Goal: Communication & Community: Answer question/provide support

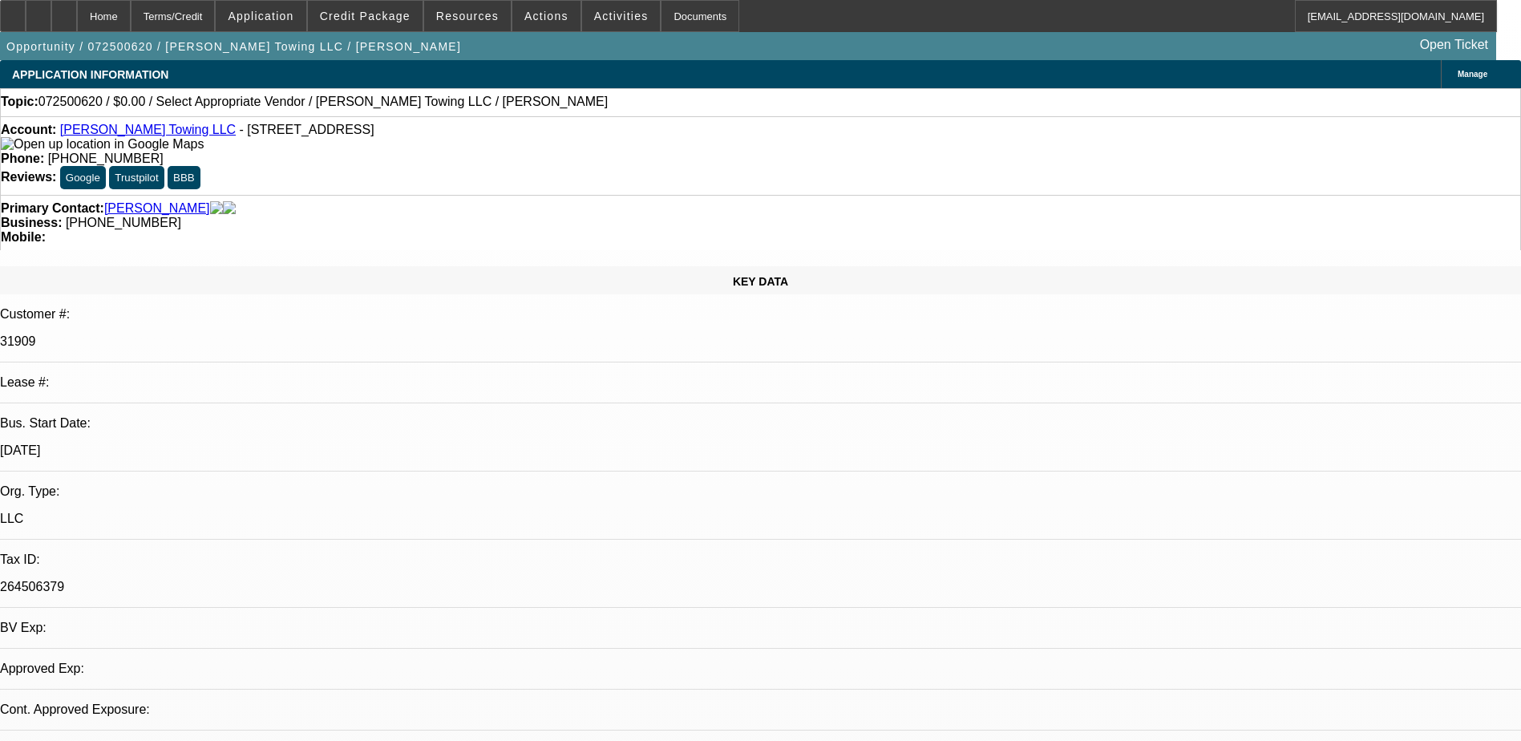
select select "0"
select select "2"
select select "0.1"
select select "1"
select select "2"
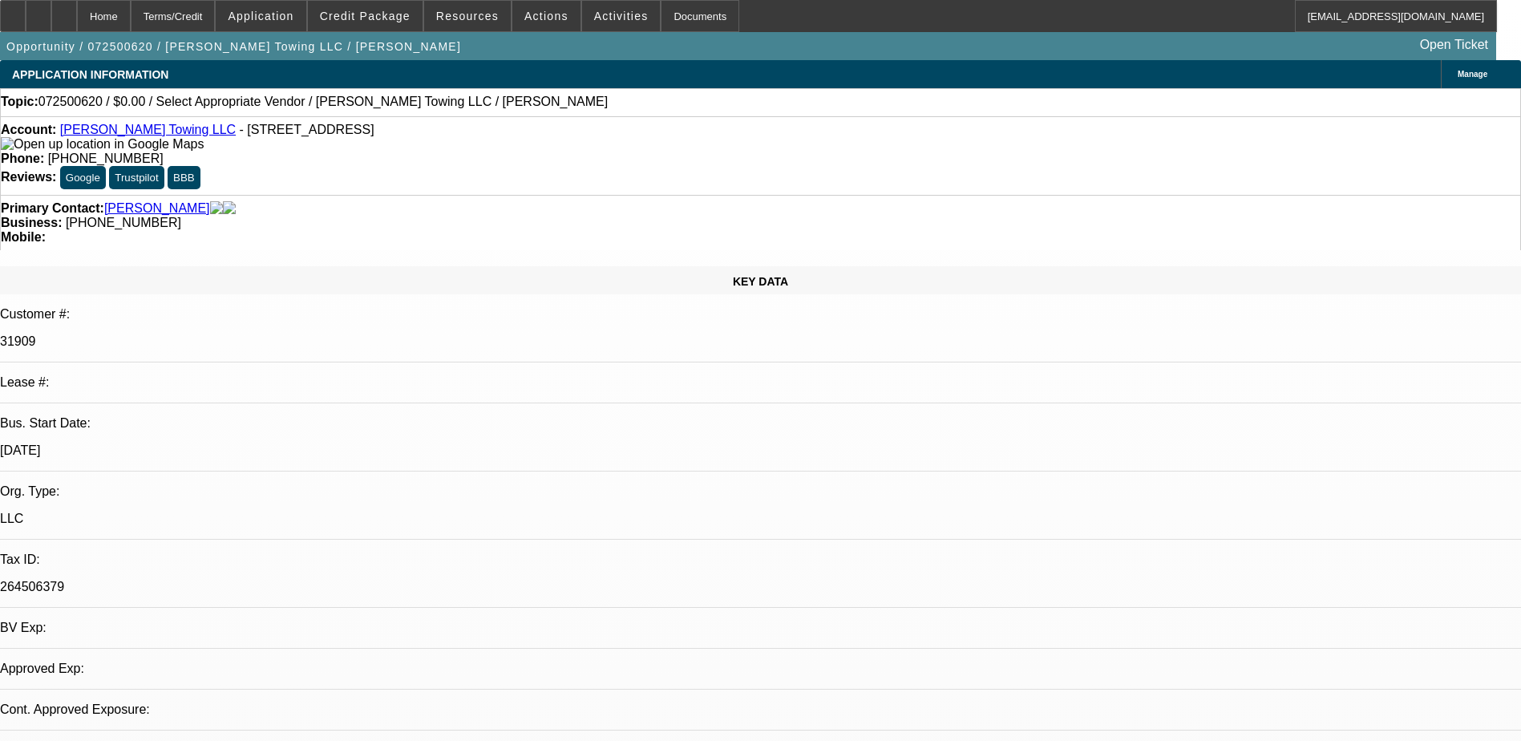
select select "4"
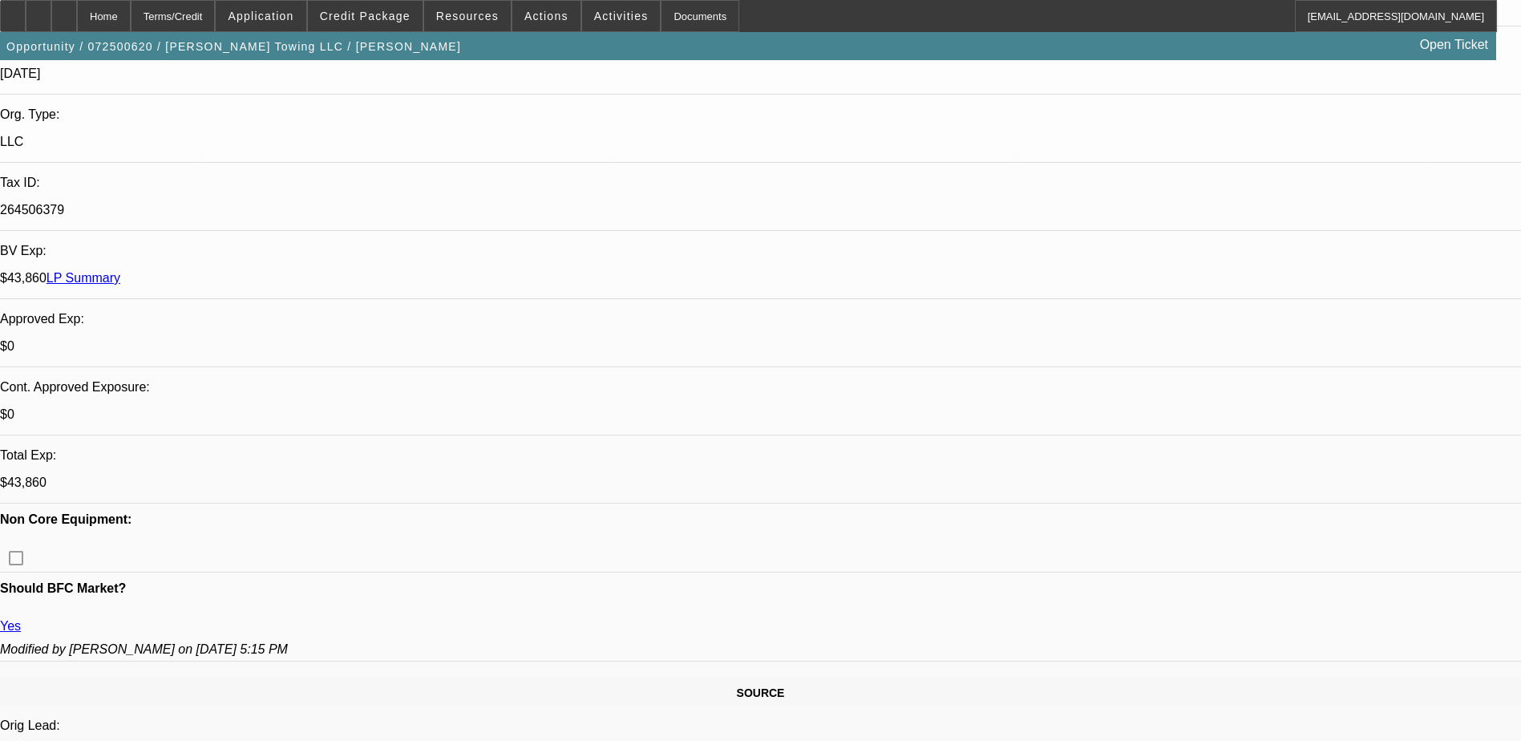
scroll to position [401, 0]
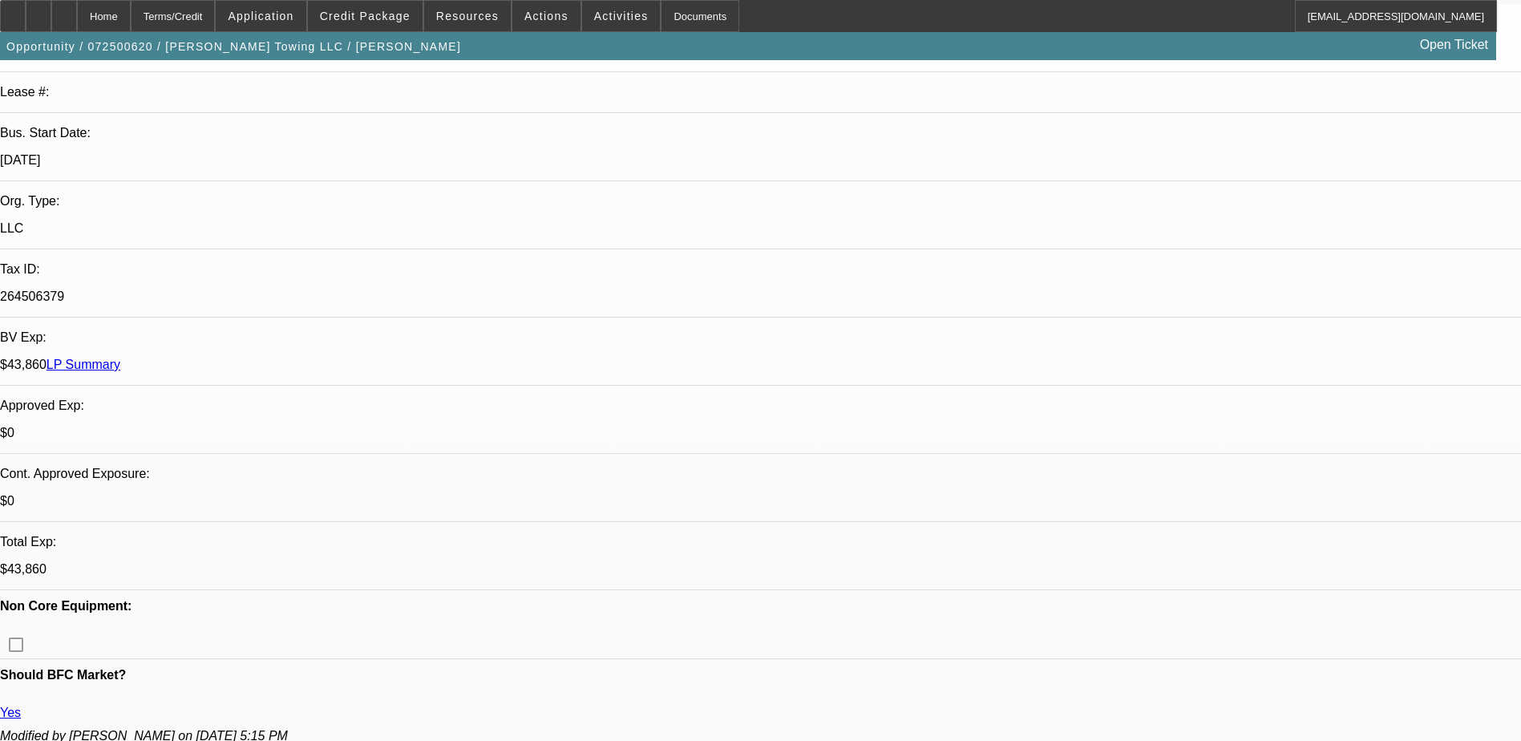
scroll to position [0, 0]
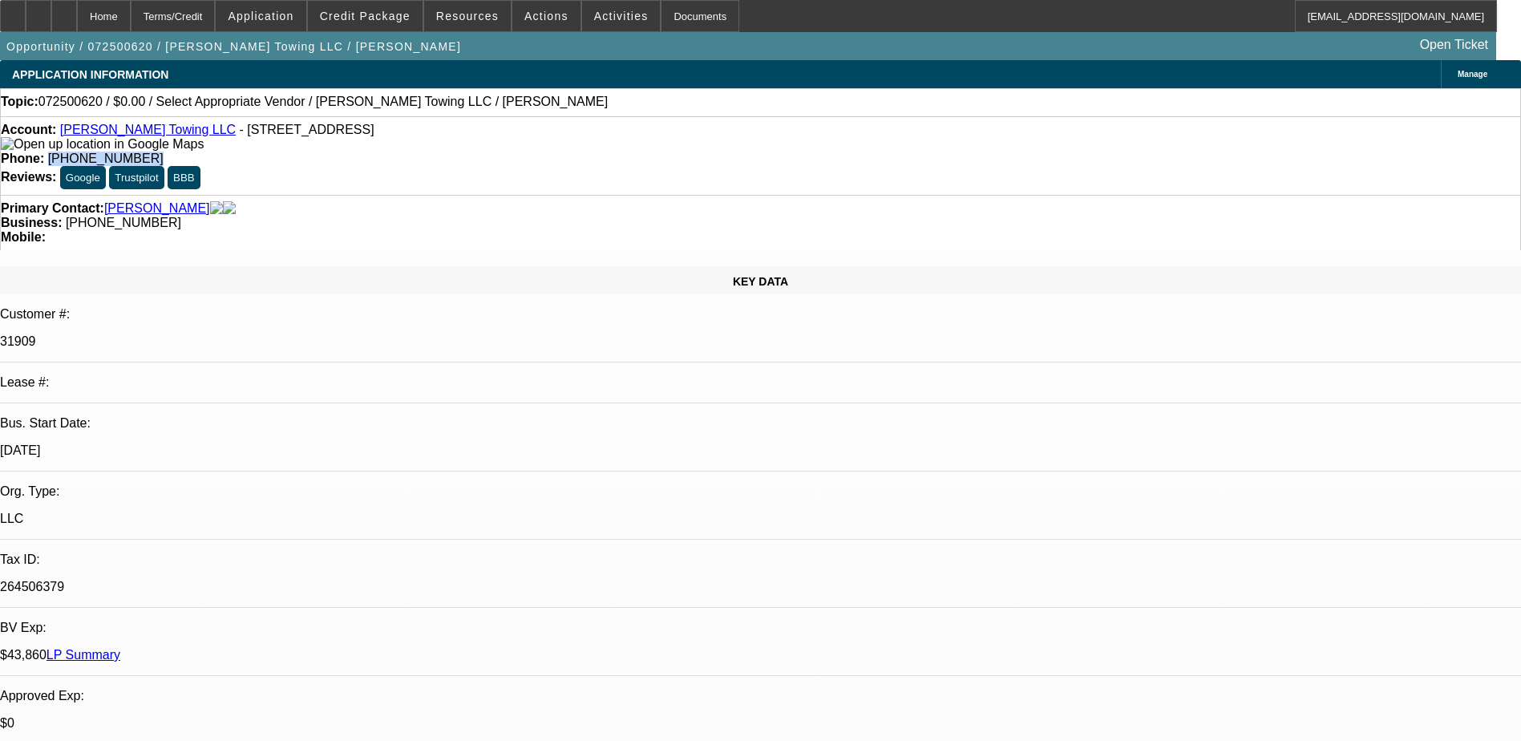
drag, startPoint x: 632, startPoint y: 136, endPoint x: 559, endPoint y: 147, distance: 73.7
click at [559, 147] on div "Account: [PERSON_NAME] Towing LLC - [STREET_ADDRESS] Phone: [PHONE_NUMBER] Revi…" at bounding box center [760, 155] width 1521 height 79
copy span "[PHONE_NUMBER]"
click at [608, 52] on div "Opportunity / 072500620 / [PERSON_NAME] Towing LLC / [PERSON_NAME] Open Ticket" at bounding box center [748, 46] width 1496 height 28
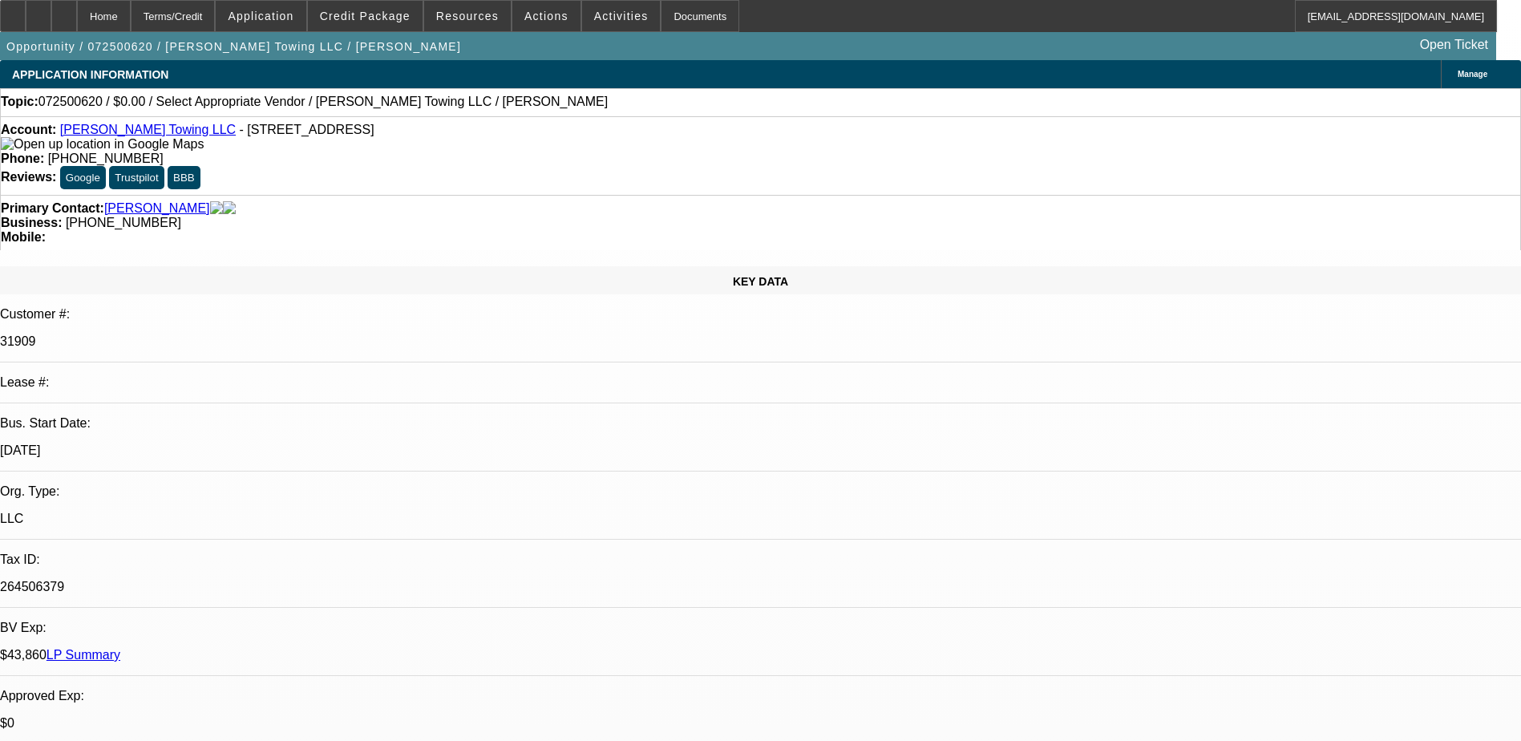
radio input "true"
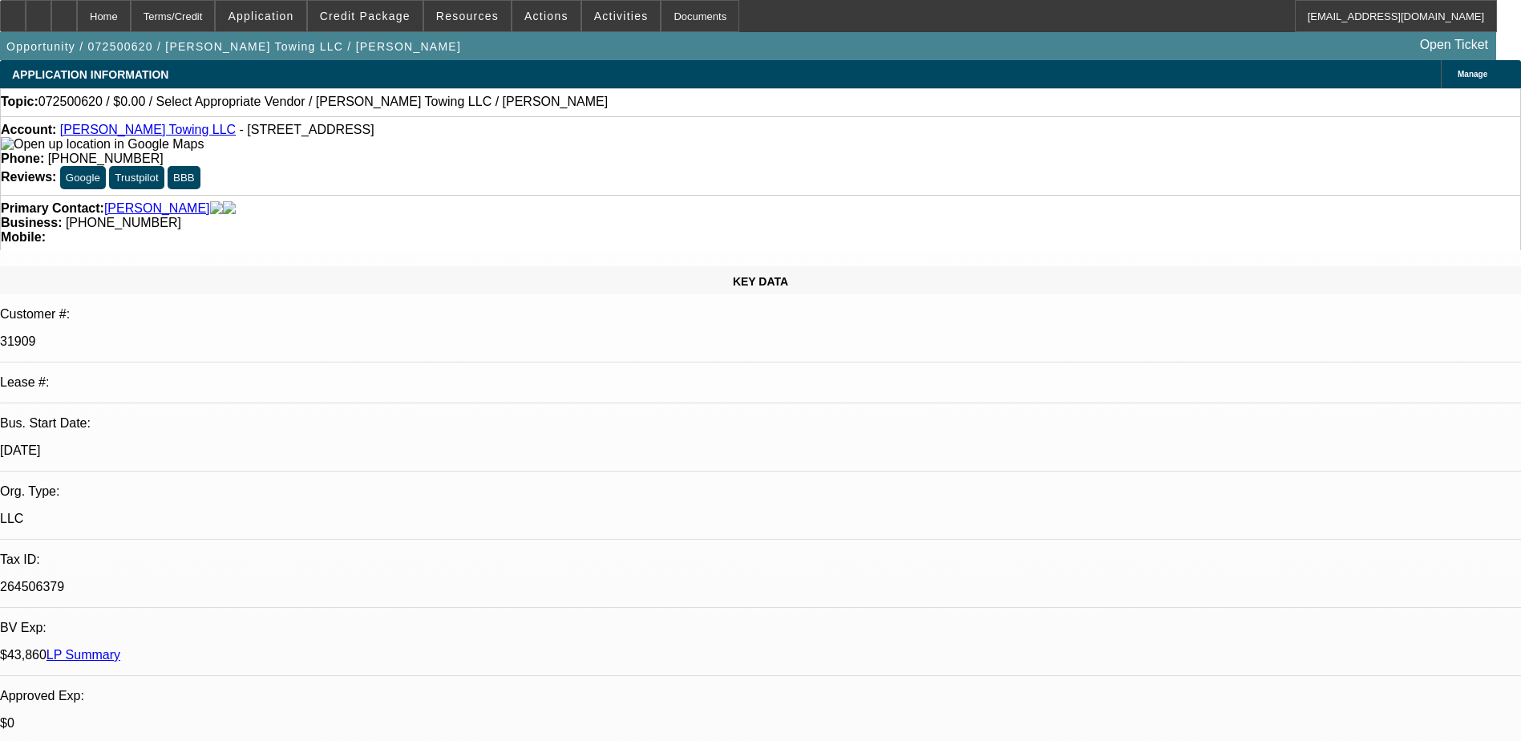
type textarea "TT [PERSON_NAME]'s driver. [PERSON_NAME] is out until late next month traveling…"
radio input "true"
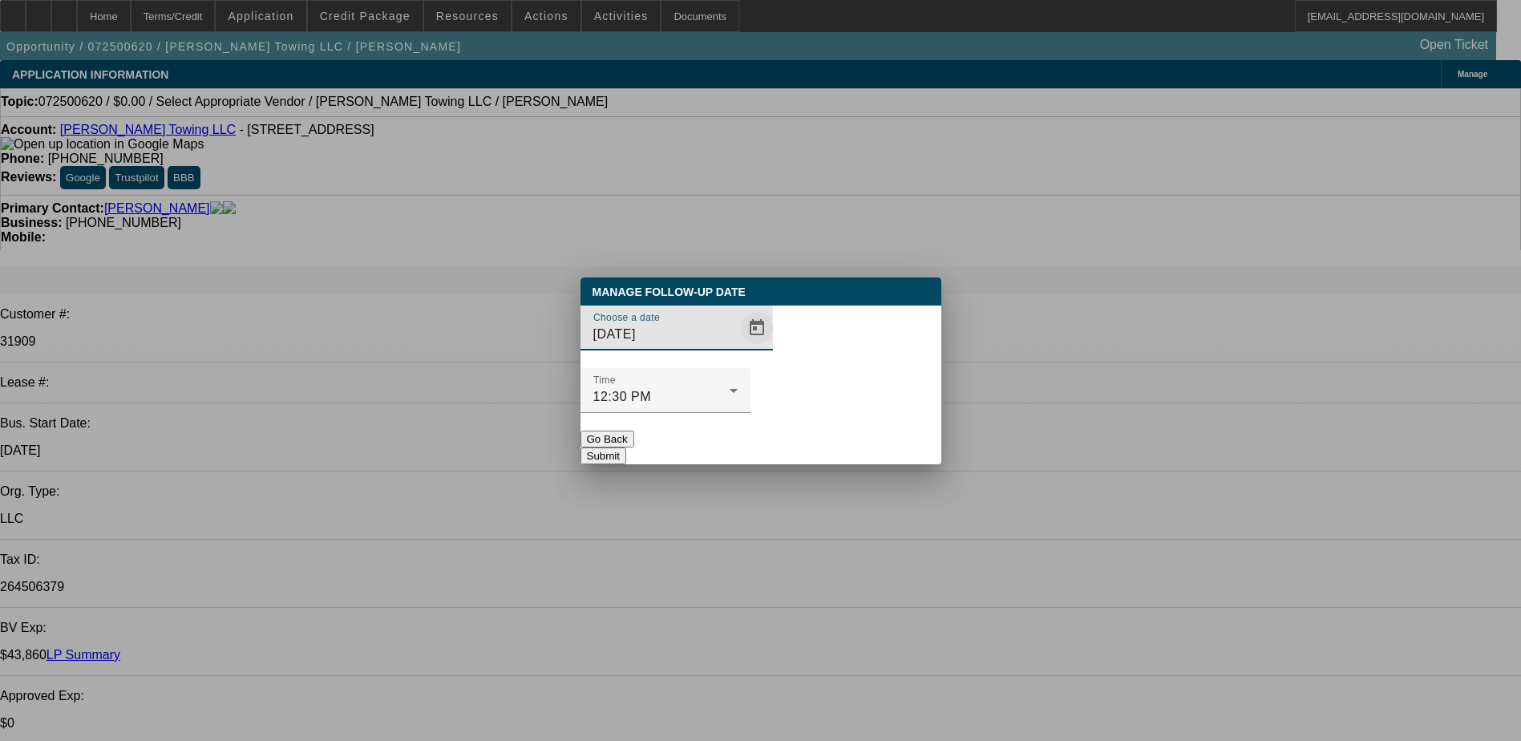
click at [738, 347] on span "Open calendar" at bounding box center [757, 328] width 38 height 38
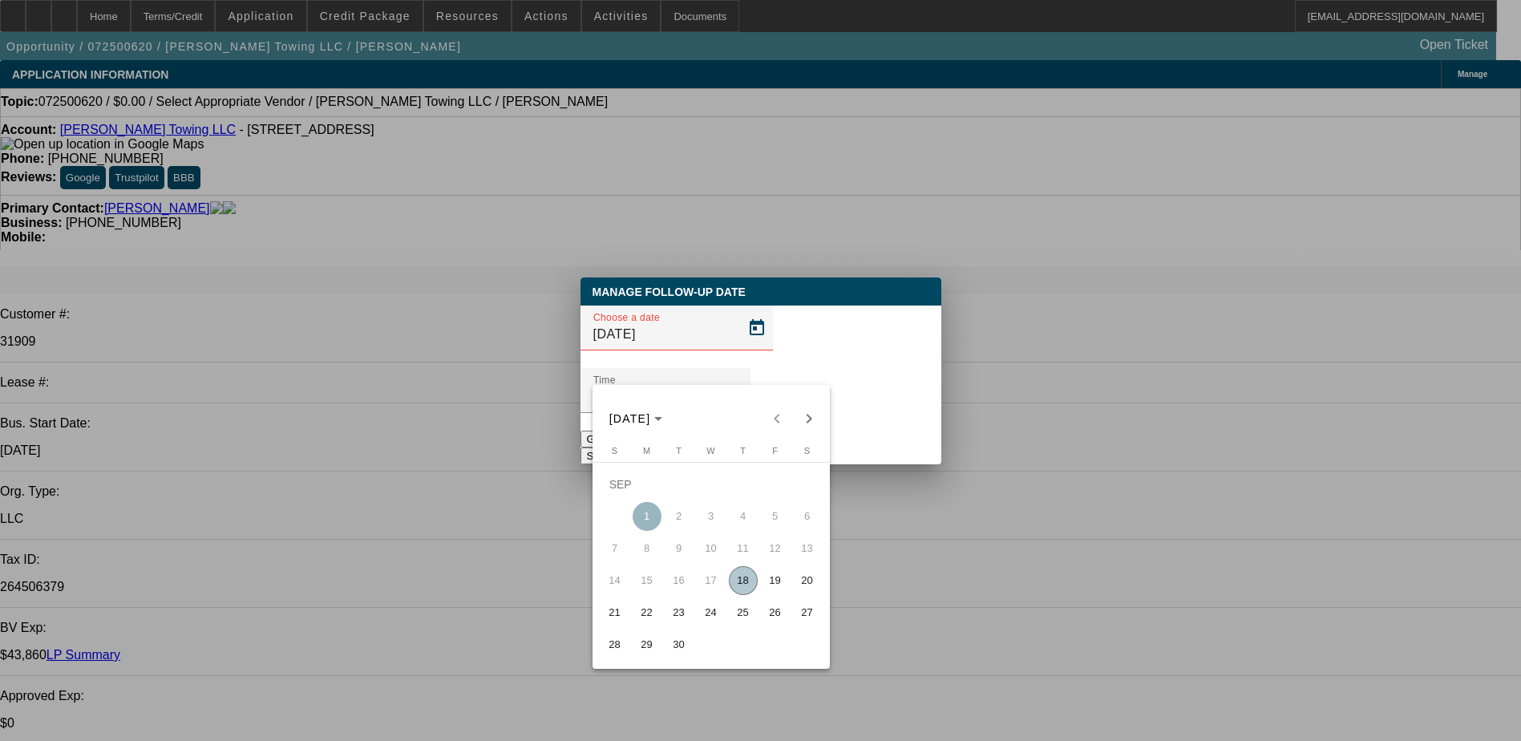
click at [739, 589] on span "18" at bounding box center [743, 580] width 29 height 29
type input "[DATE]"
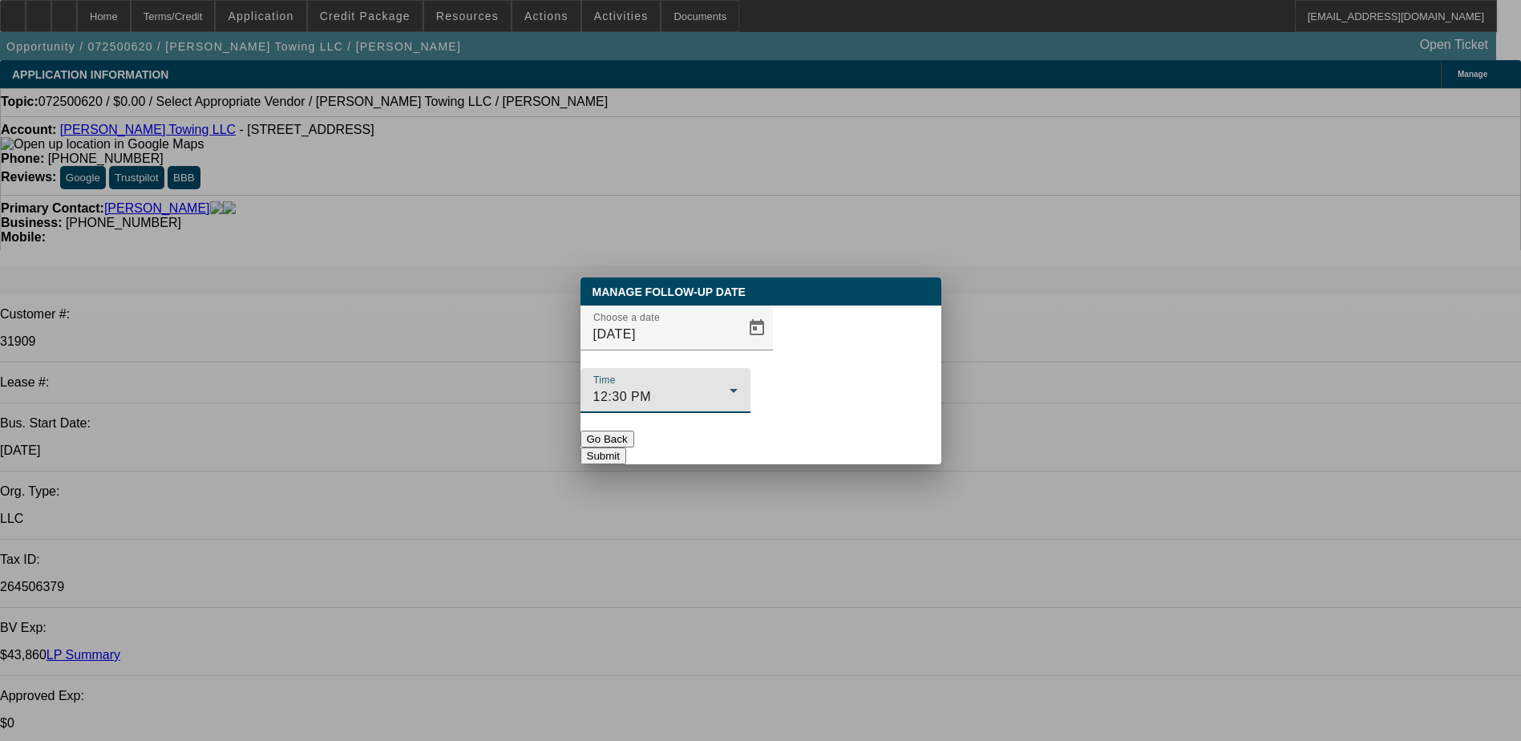
click at [729, 387] on div "12:30 PM" at bounding box center [661, 396] width 136 height 19
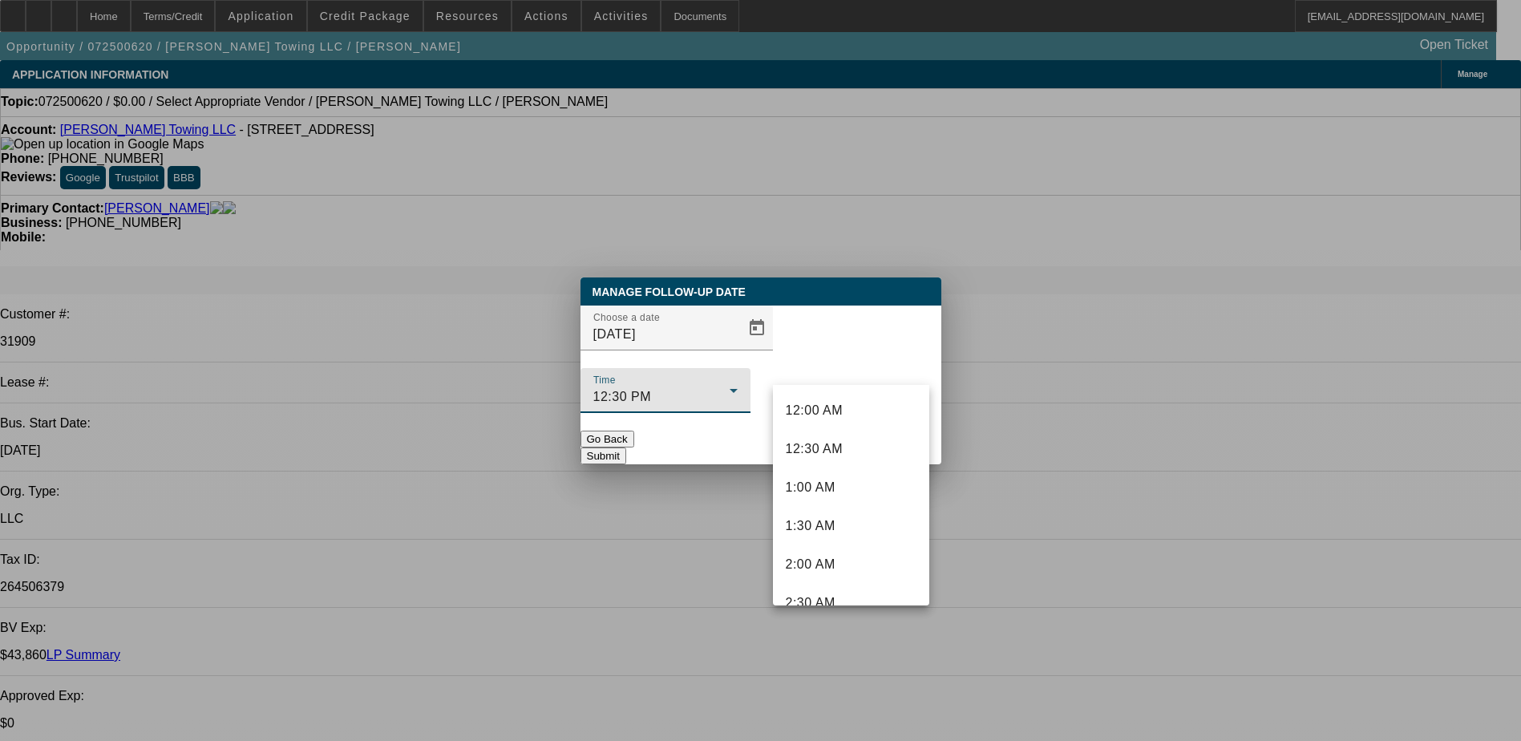
scroll to position [786, 0]
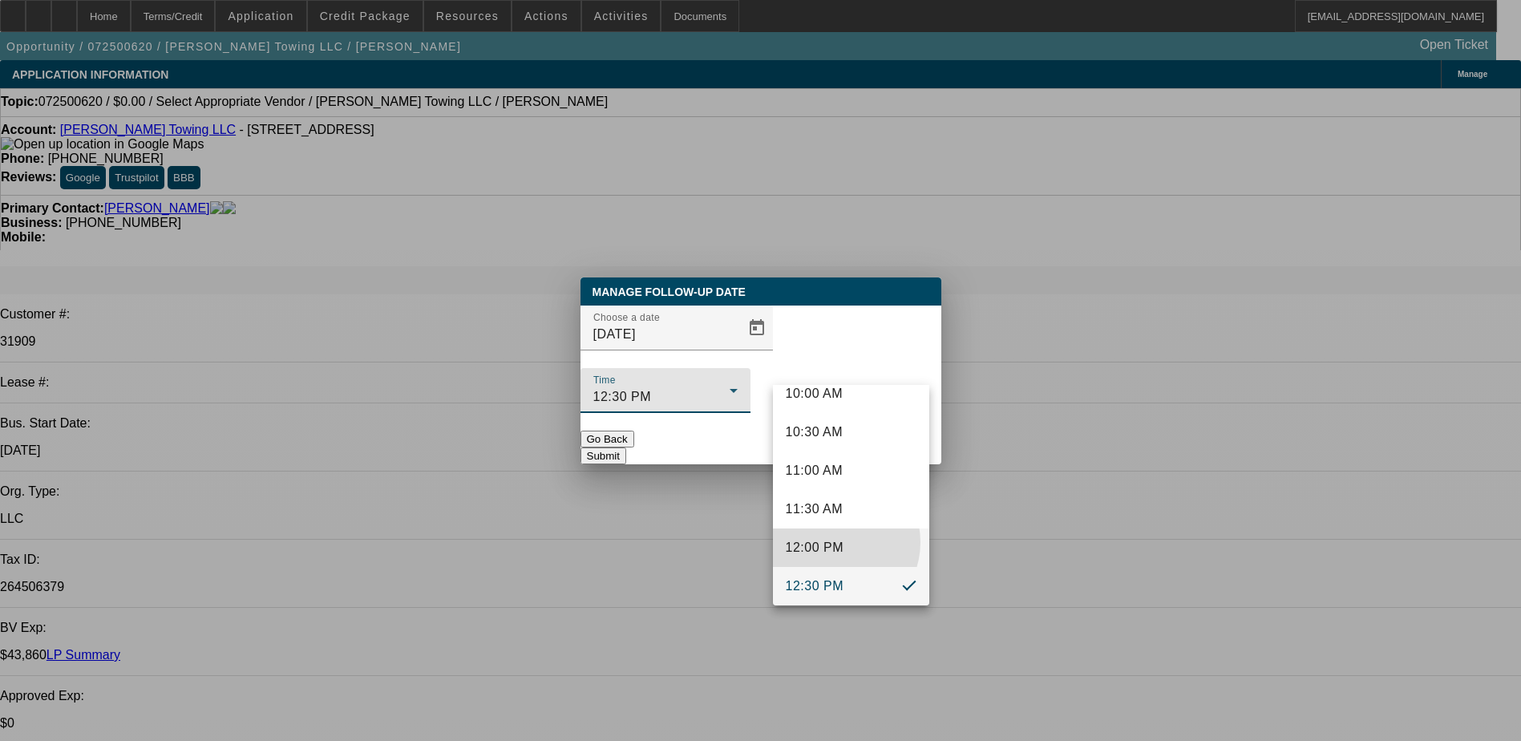
click at [834, 542] on span "12:00 PM" at bounding box center [815, 547] width 58 height 19
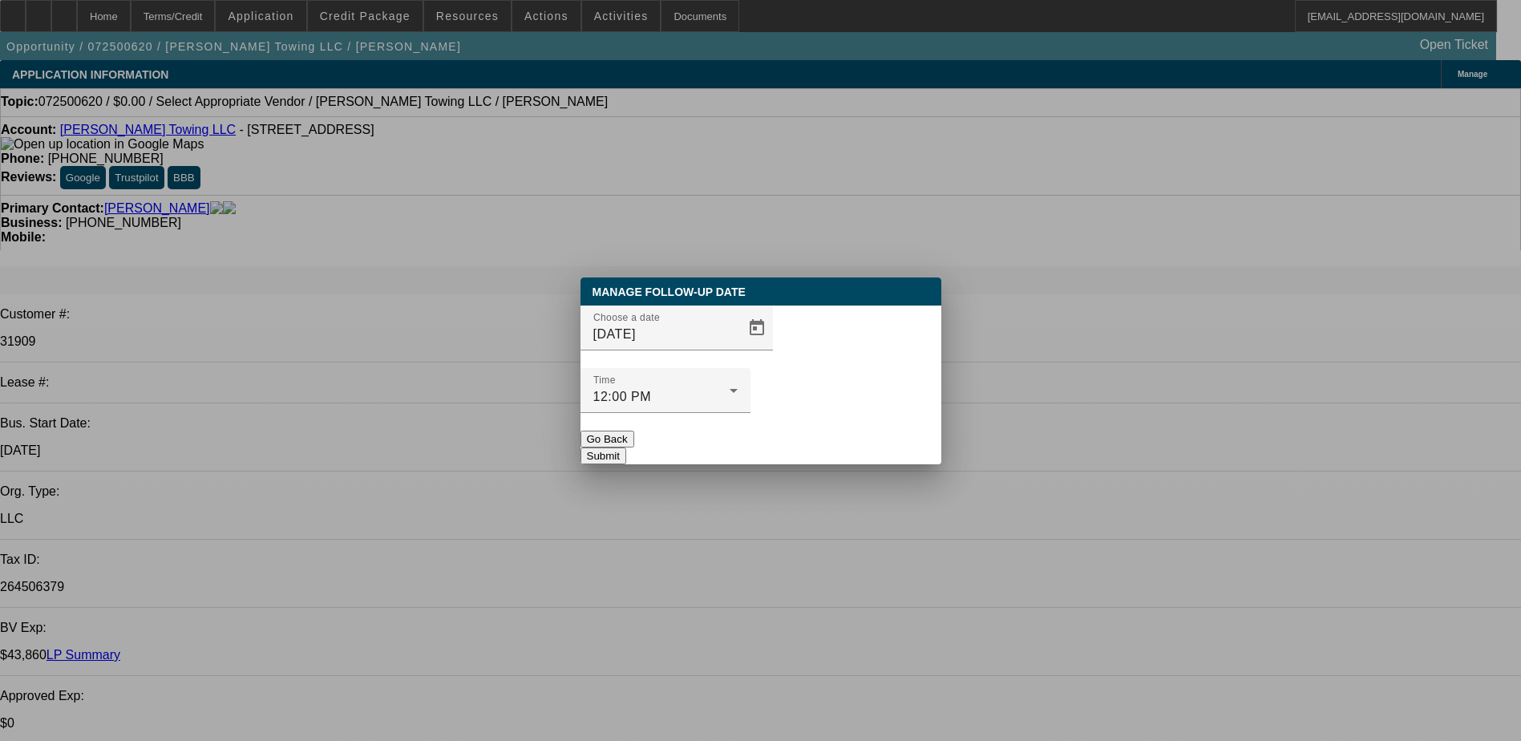
click at [626, 447] on button "Submit" at bounding box center [603, 455] width 46 height 17
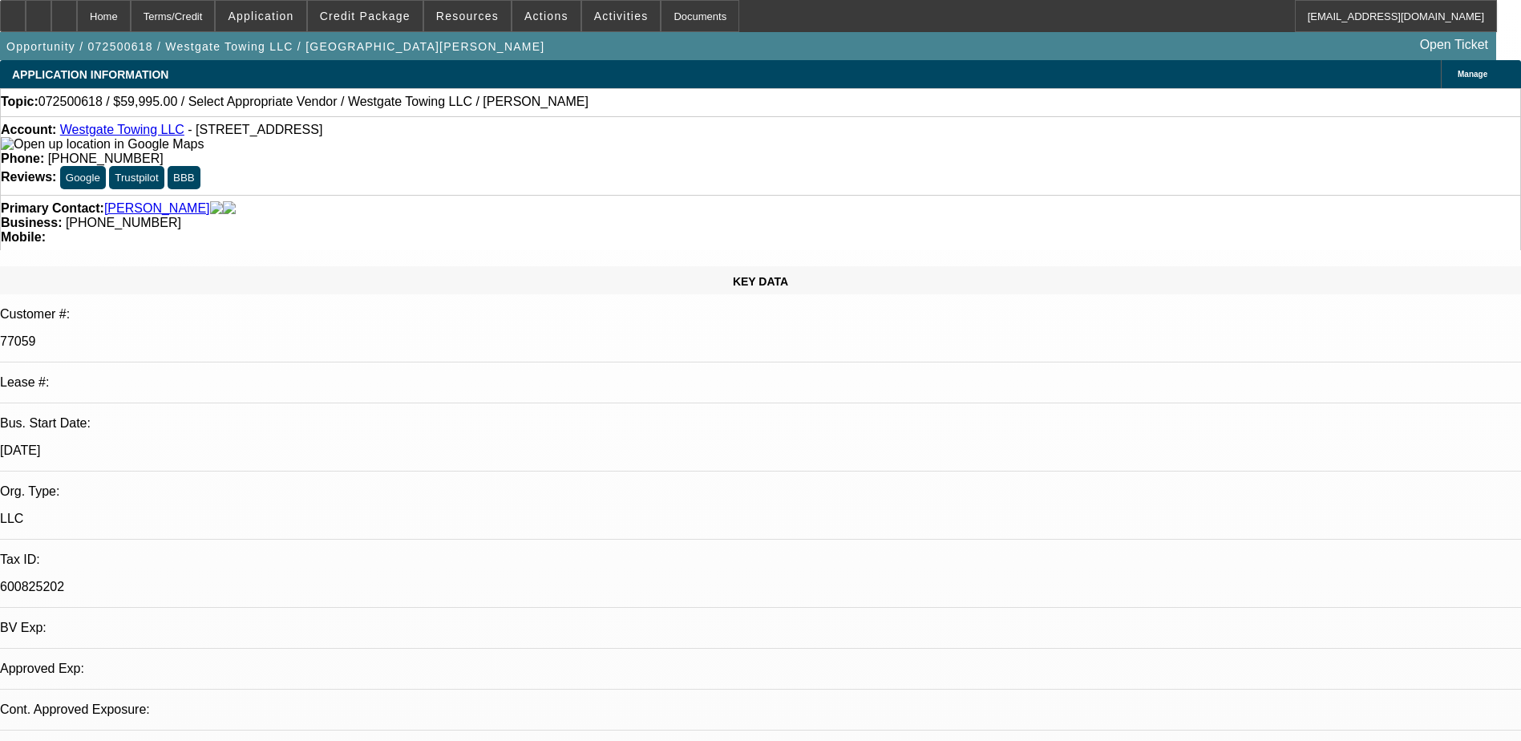
select select "0"
select select "2"
select select "0.1"
select select "1"
select select "2"
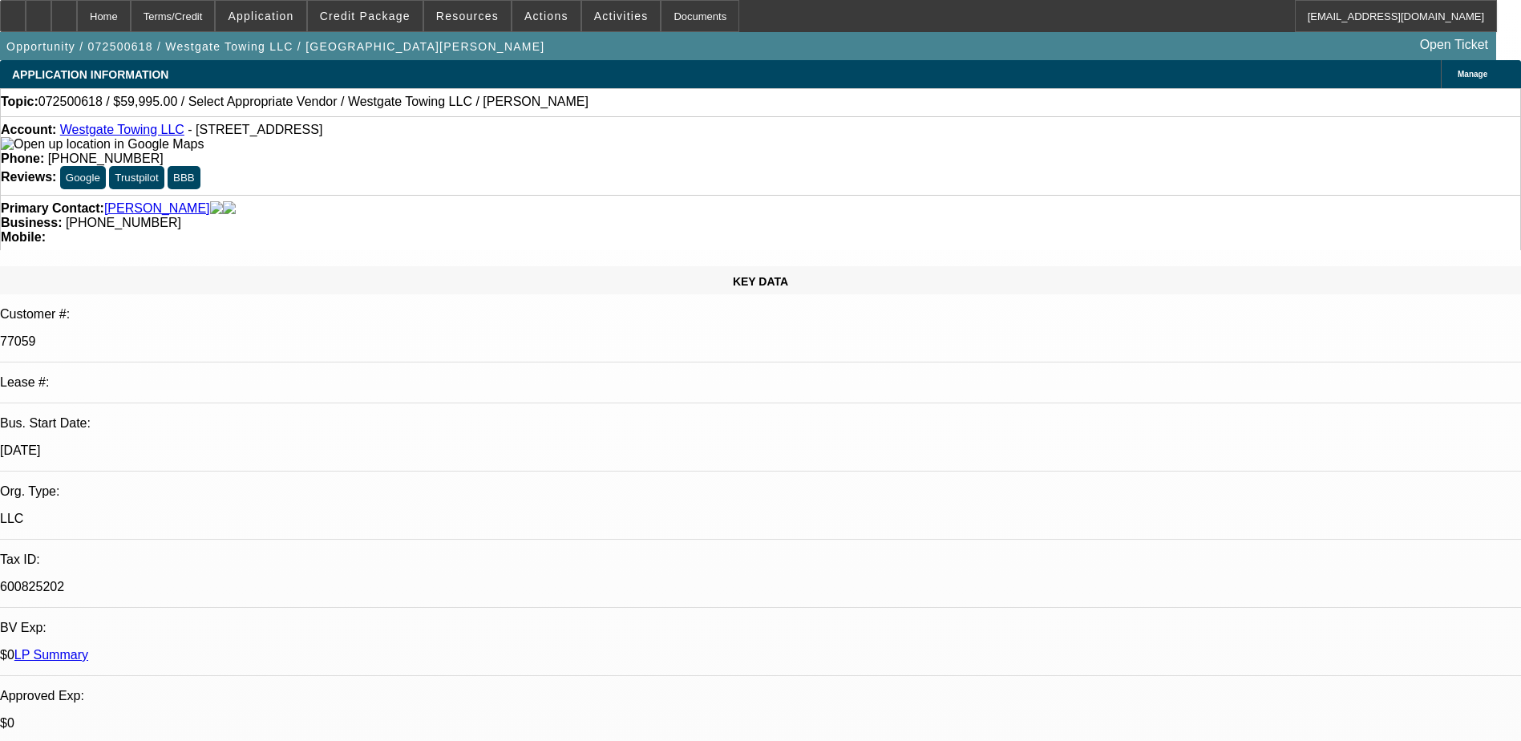
select select "4"
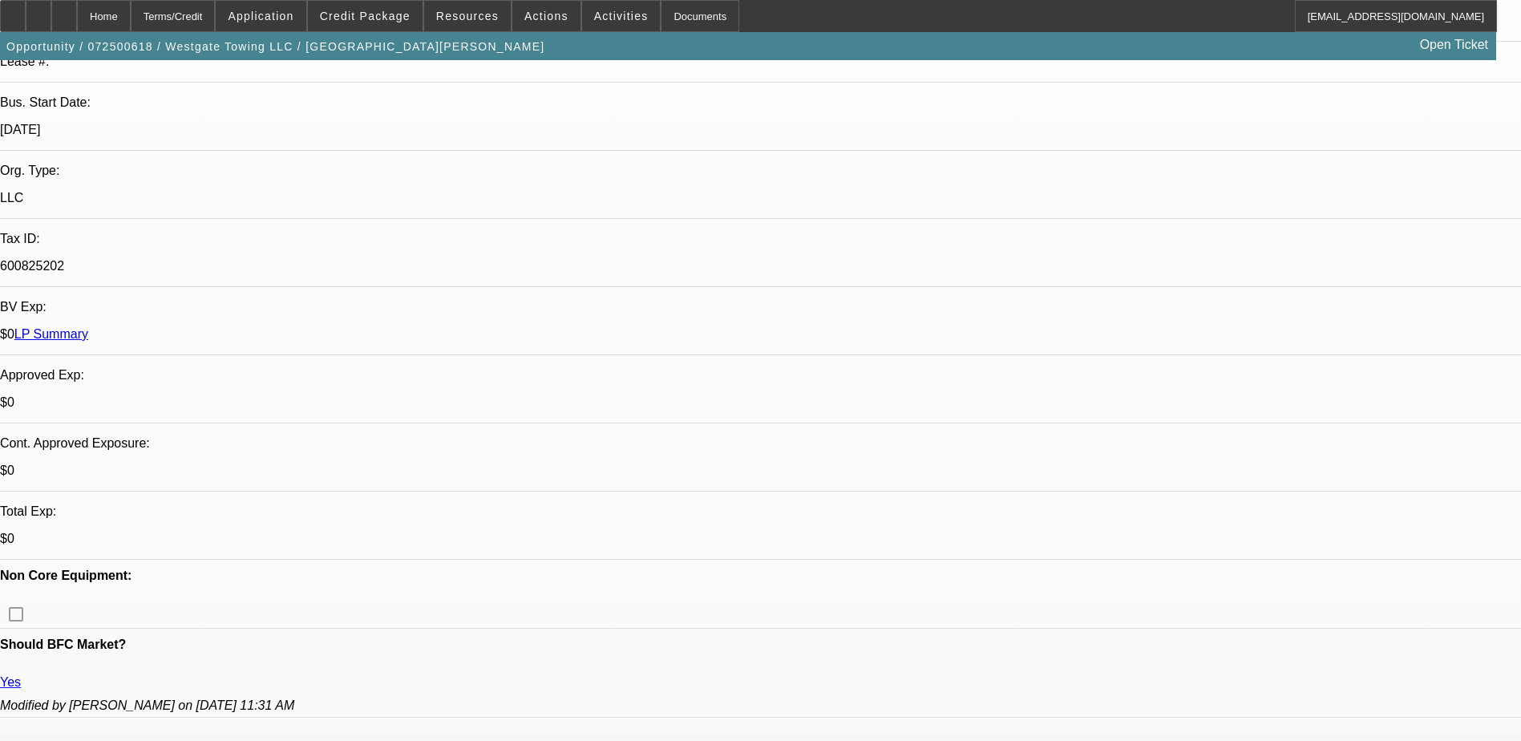
scroll to position [0, 0]
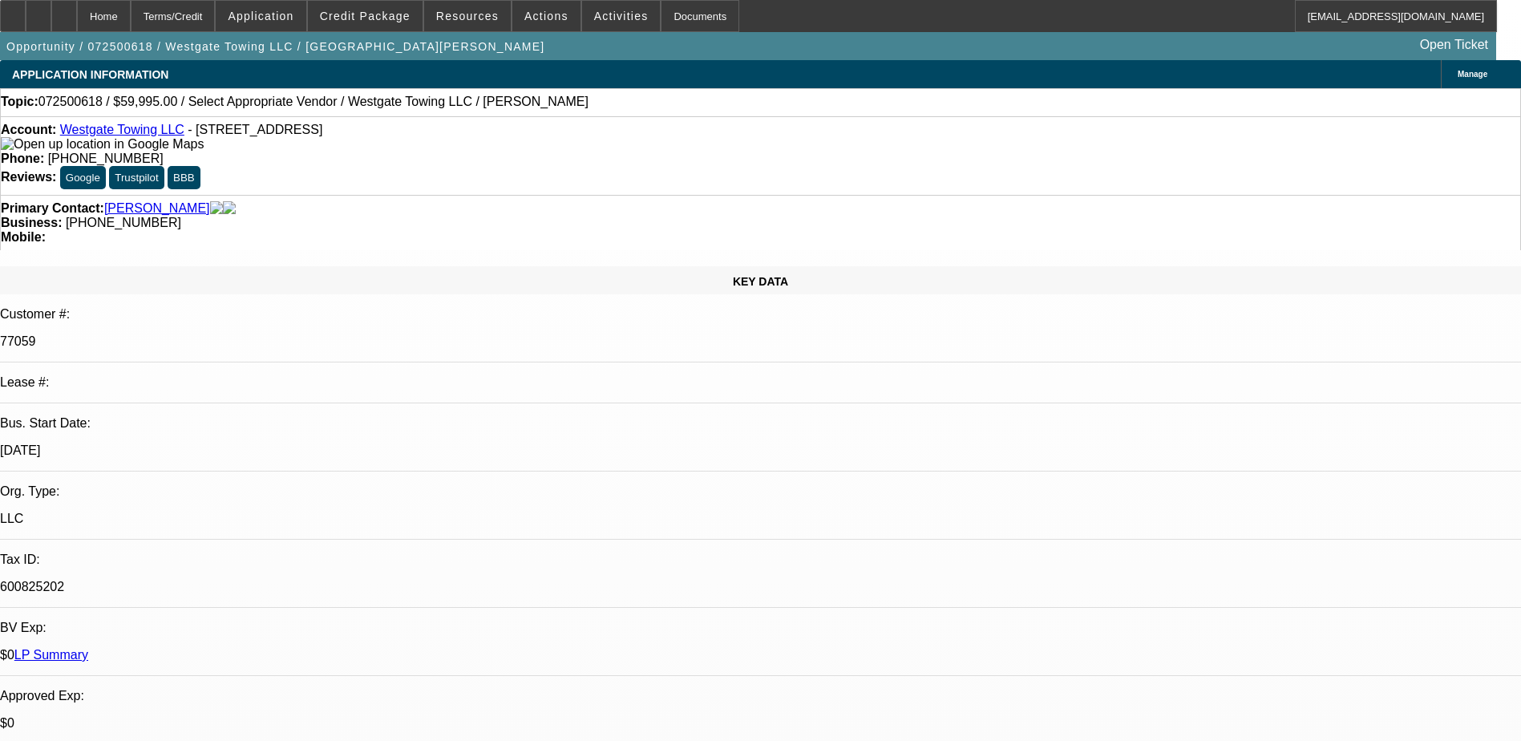
click at [139, 135] on link "Westgate Towing LLC" at bounding box center [122, 130] width 124 height 14
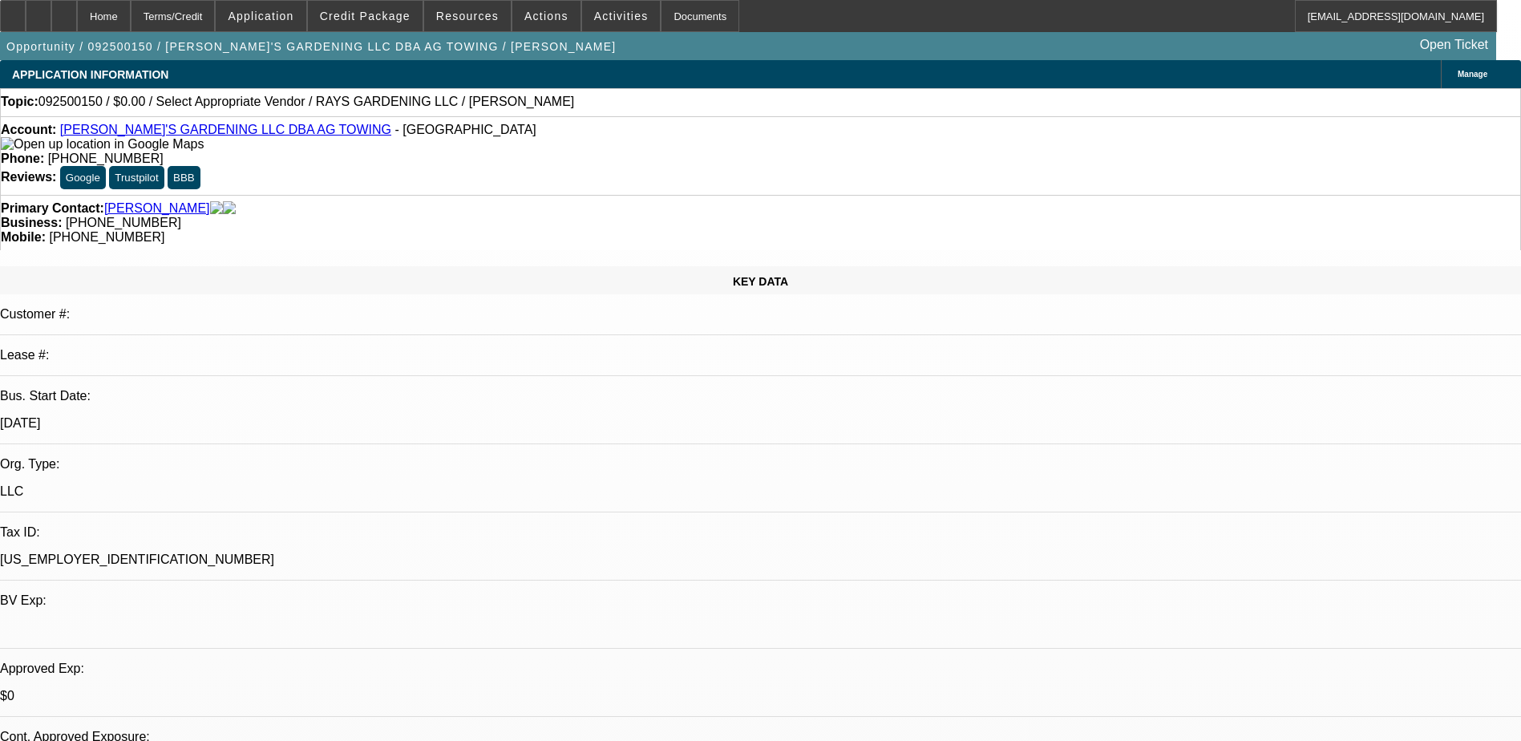
select select "0"
select select "2"
select select "0.1"
select select "1"
select select "2"
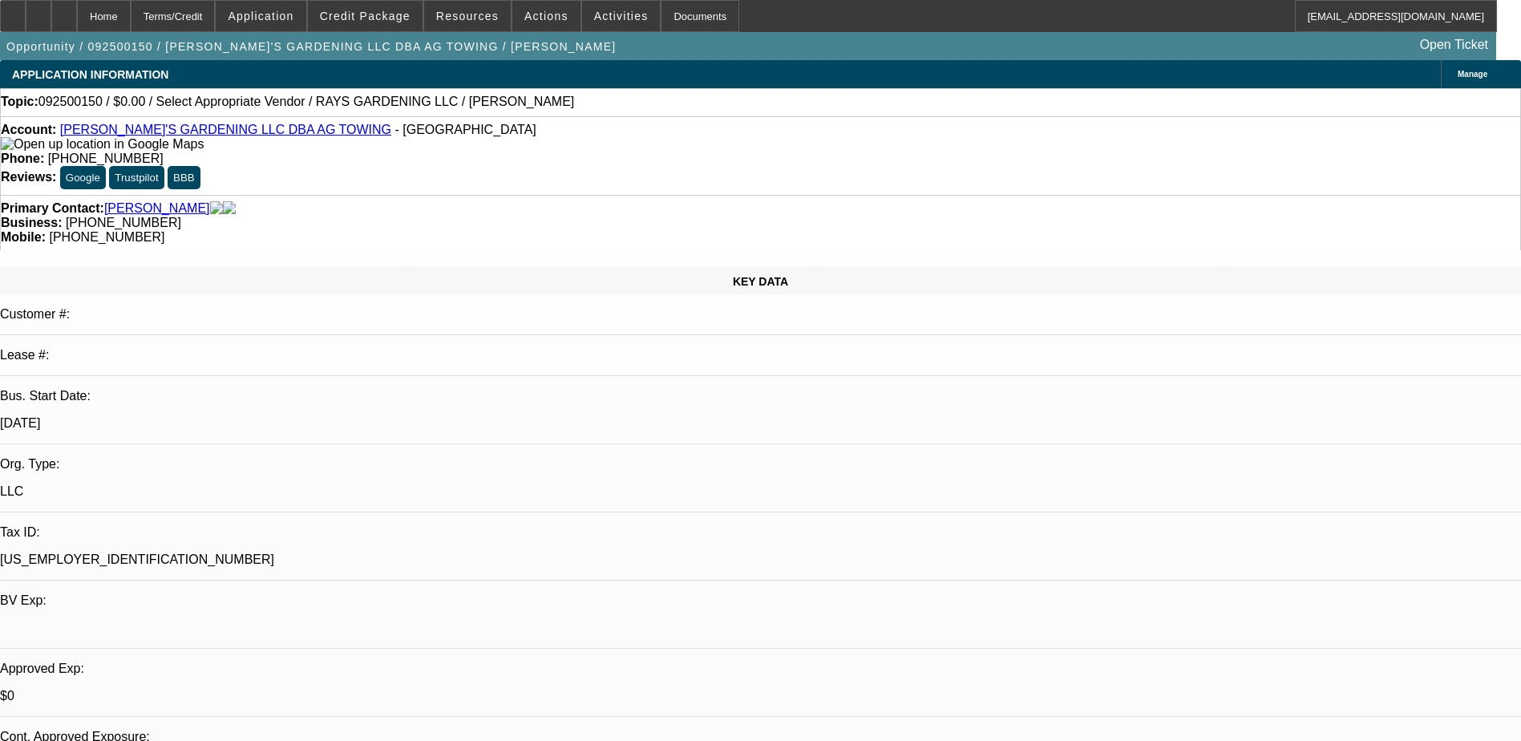
select select "4"
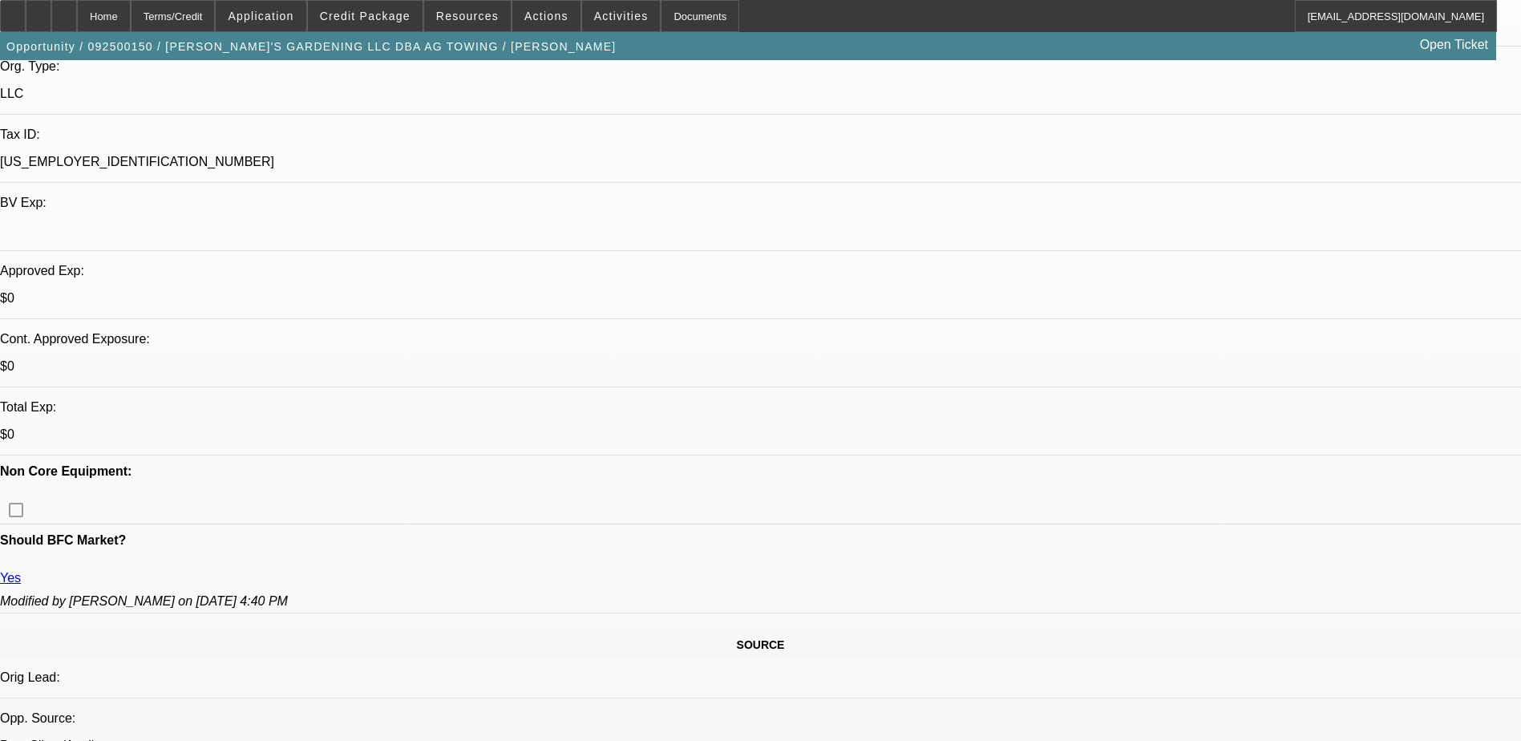
scroll to position [401, 0]
drag, startPoint x: 1223, startPoint y: 217, endPoint x: 1113, endPoint y: 138, distance: 136.1
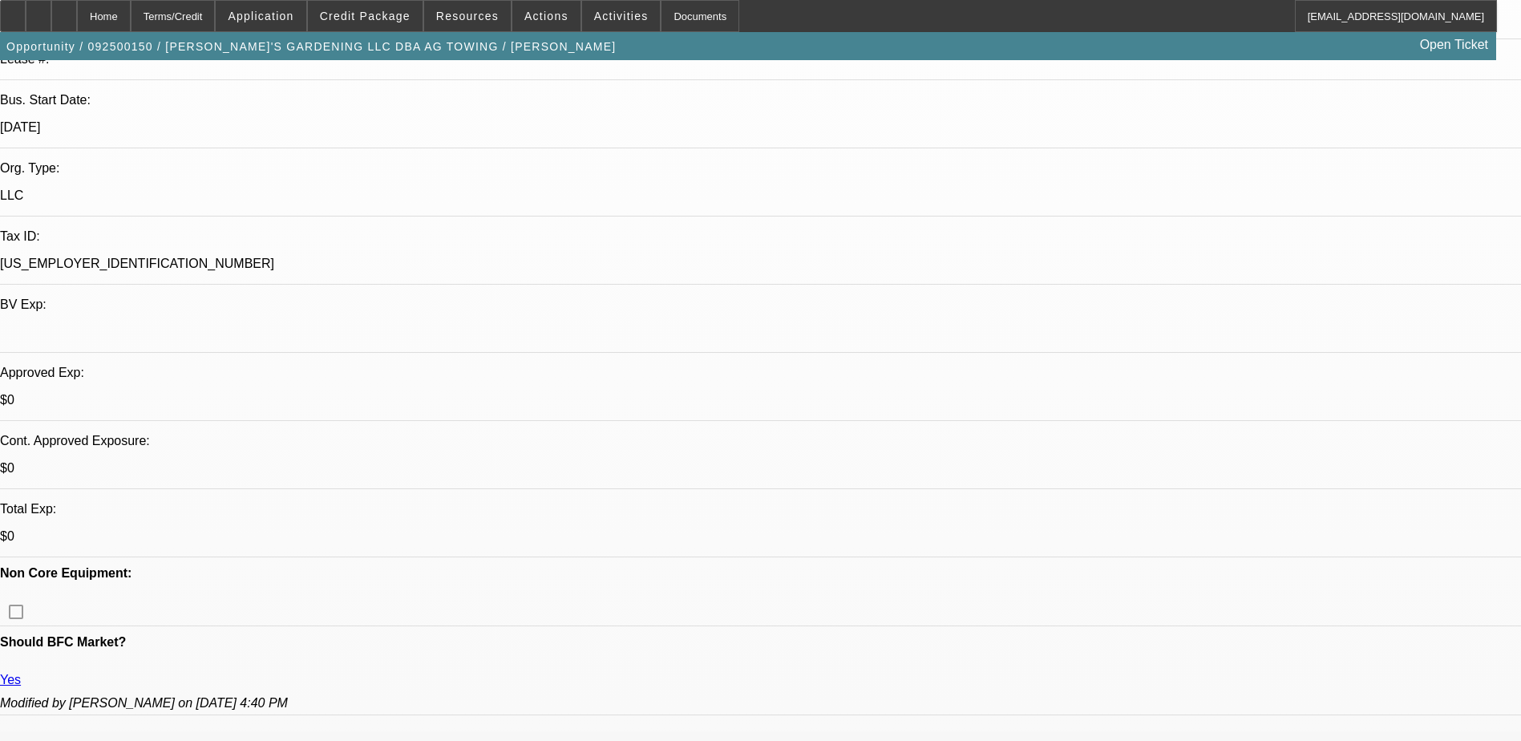
scroll to position [0, 0]
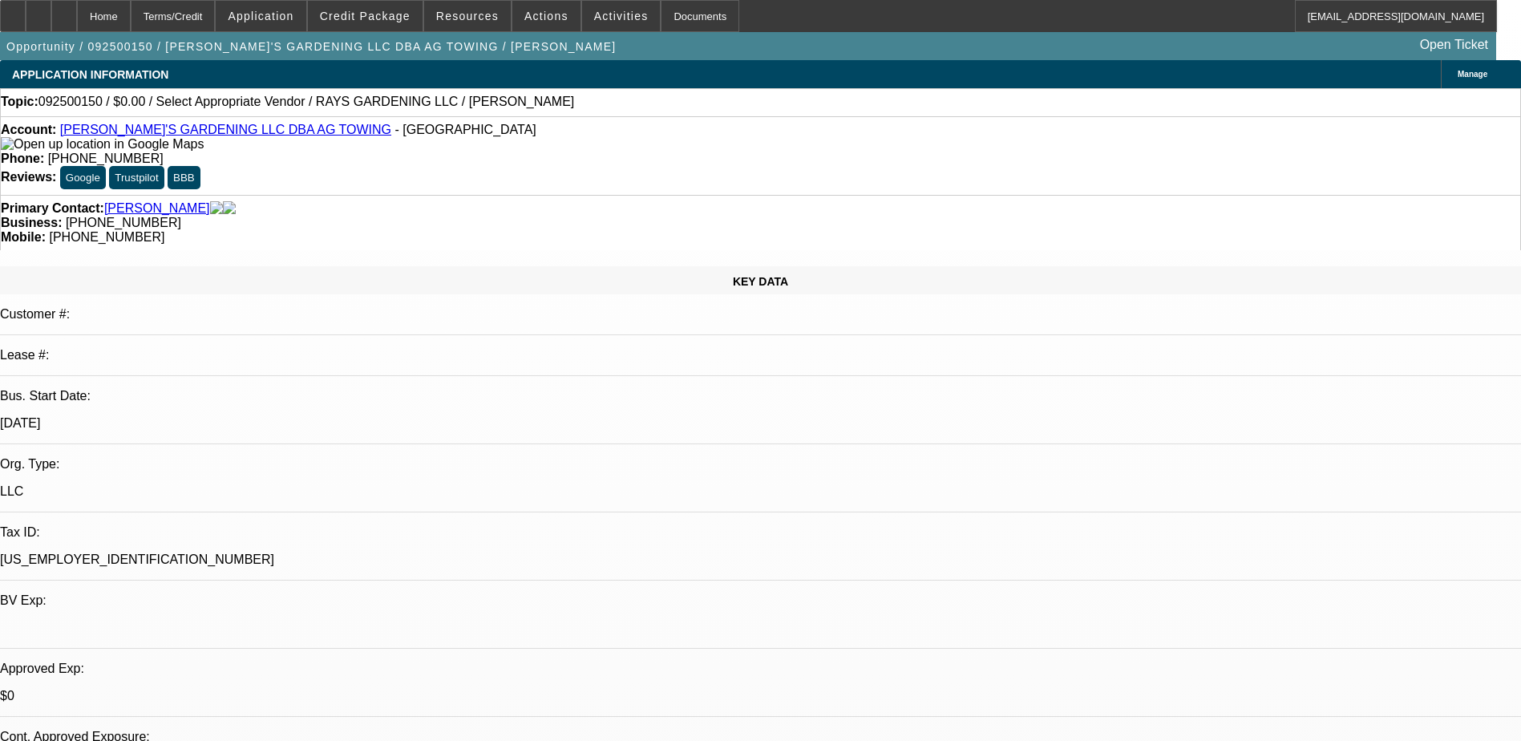
click at [746, 53] on div "Opportunity / 092500150 / RAY'S GARDENING LLC DBA AG TOWING / Gomes, Aurelio Op…" at bounding box center [748, 46] width 1496 height 28
